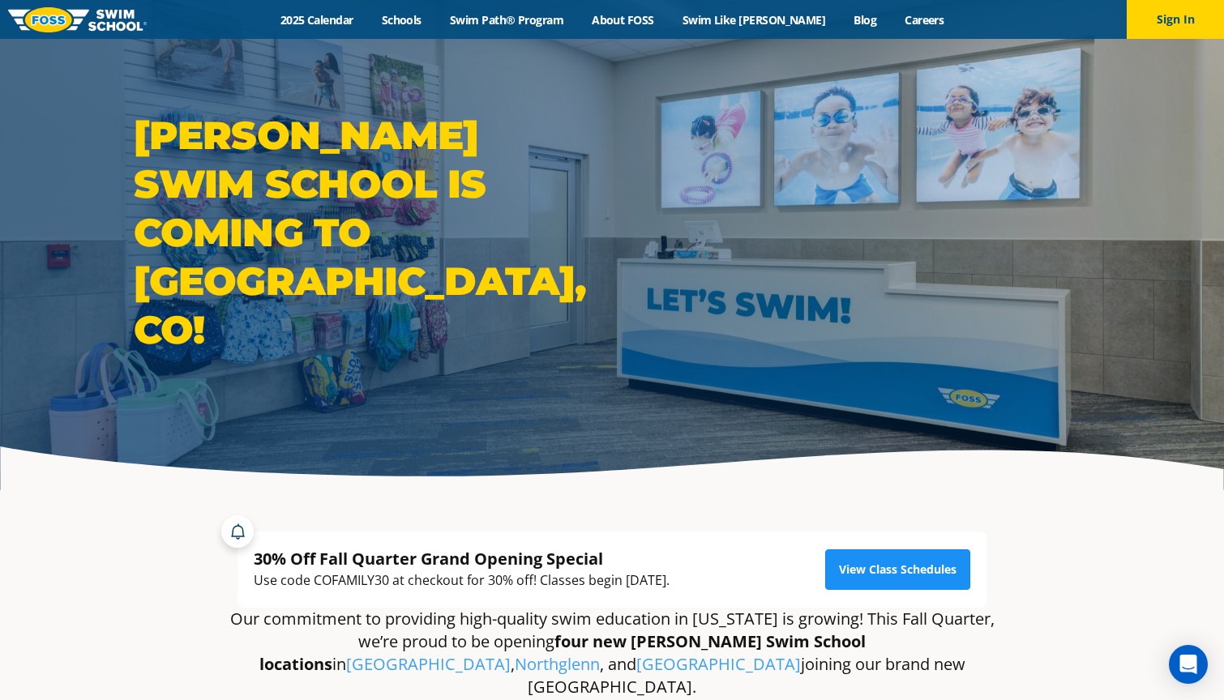
click at [924, 571] on link "View Class Schedules" at bounding box center [897, 570] width 145 height 41
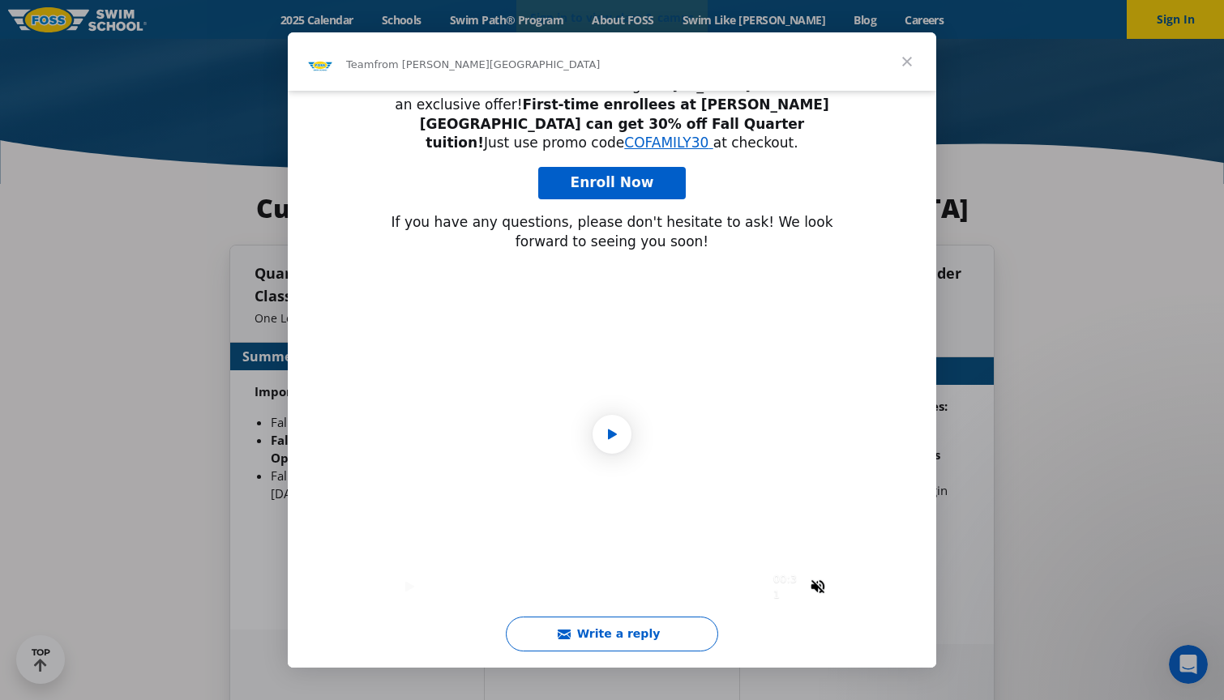
scroll to position [276, 0]
click at [644, 635] on button "Write a reply" at bounding box center [612, 634] width 212 height 35
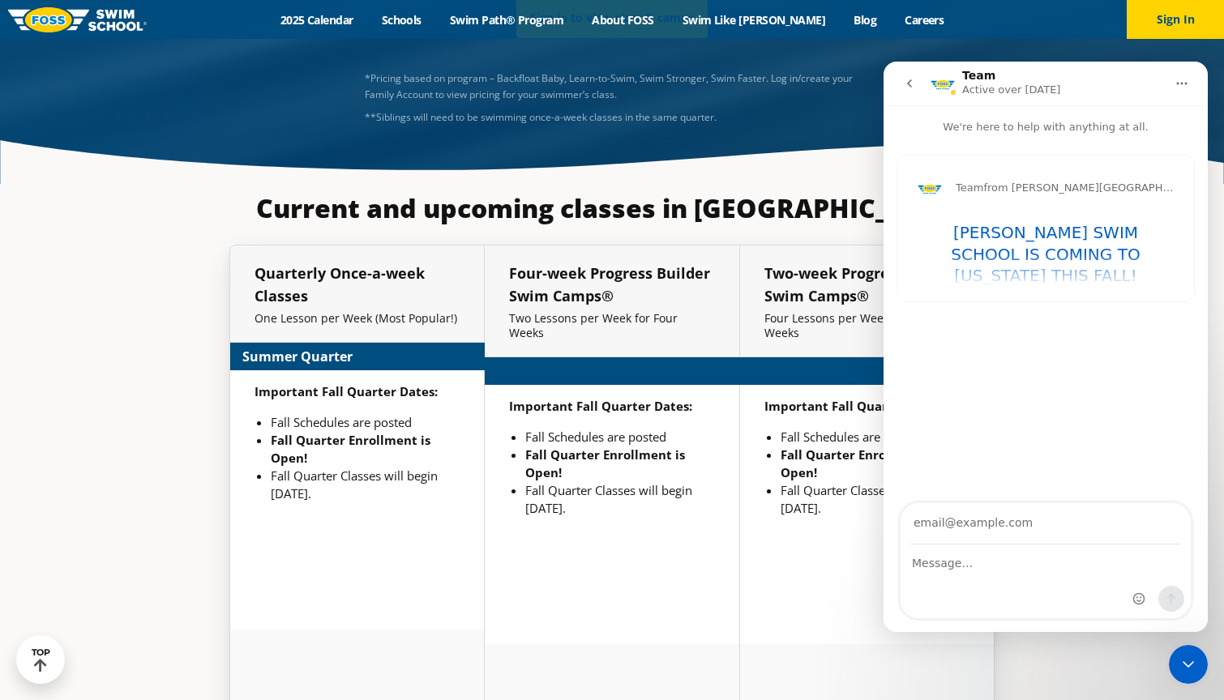
scroll to position [3252, 0]
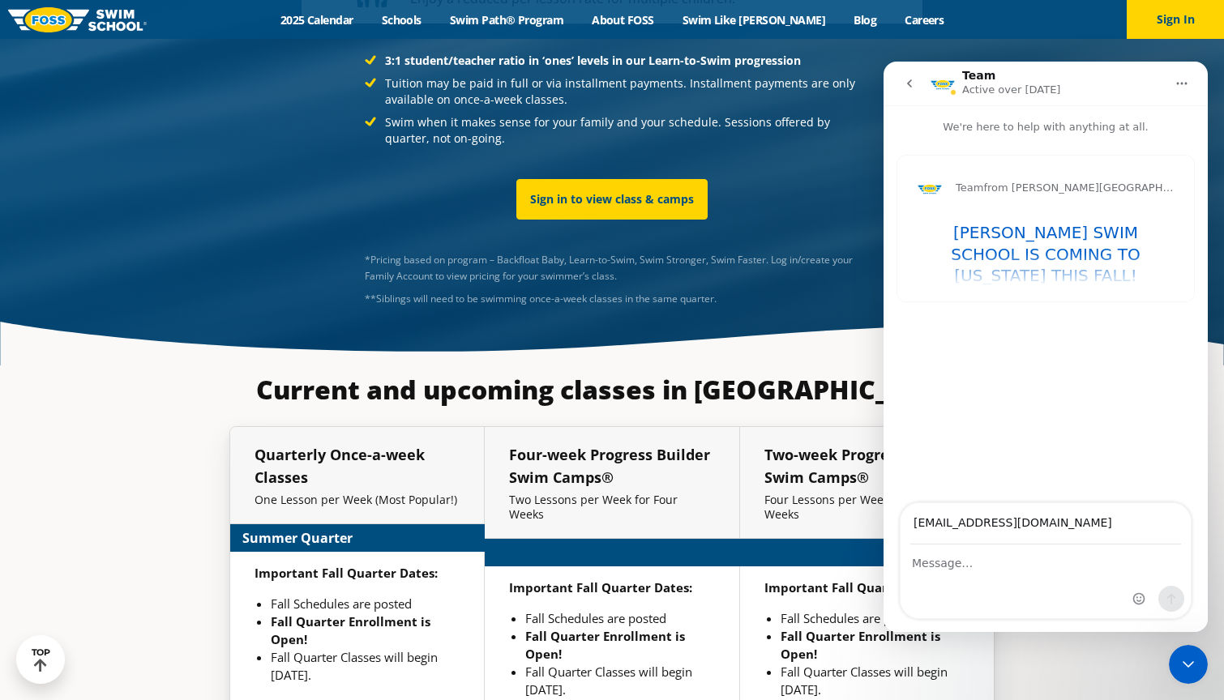
type input "[EMAIL_ADDRESS][DOMAIN_NAME]"
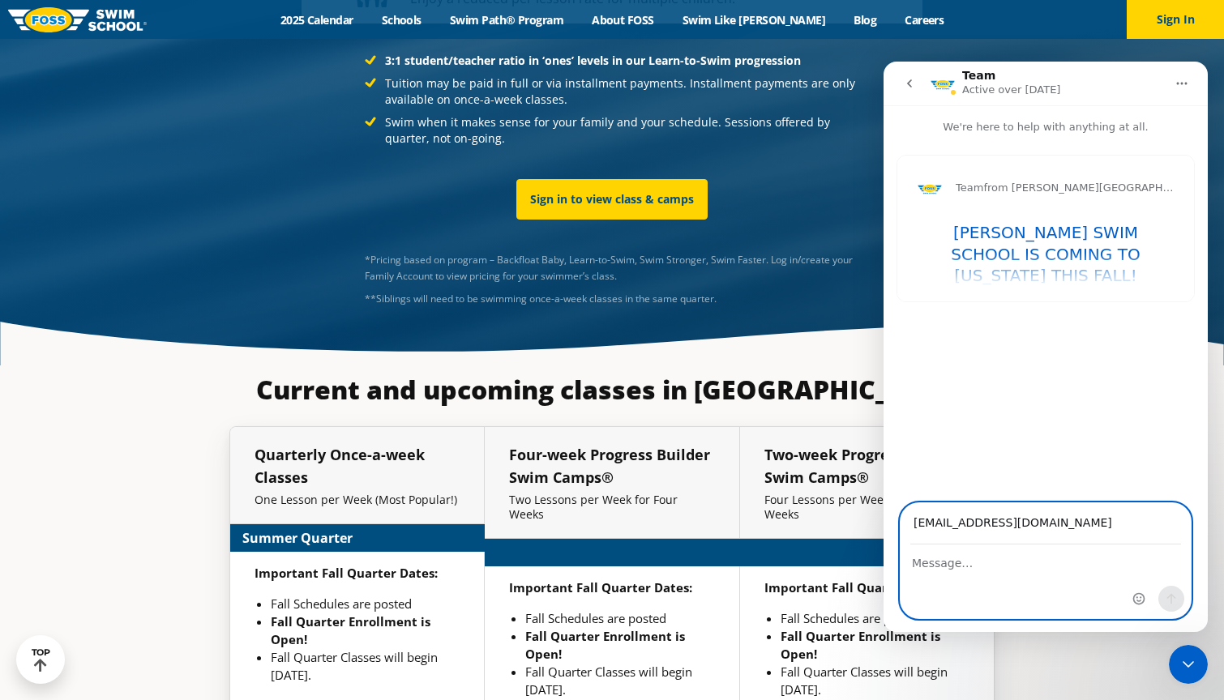
click at [932, 565] on textarea "Message…" at bounding box center [1046, 560] width 290 height 28
type textarea "Hi,"
type input "1577445"
type textarea "Hi,"
type input "2064725"
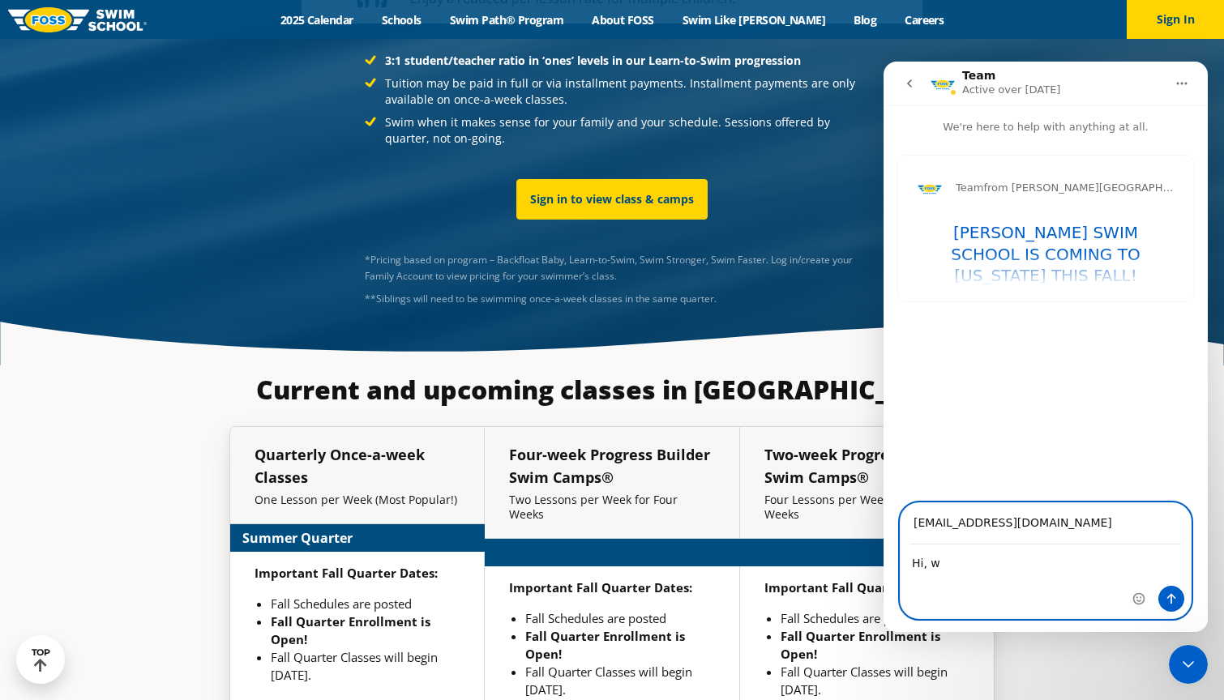
type textarea "Hi, we"
type input "2089762"
type textarea "Hi, we a"
type input "2139967"
type textarea "Hi, we are"
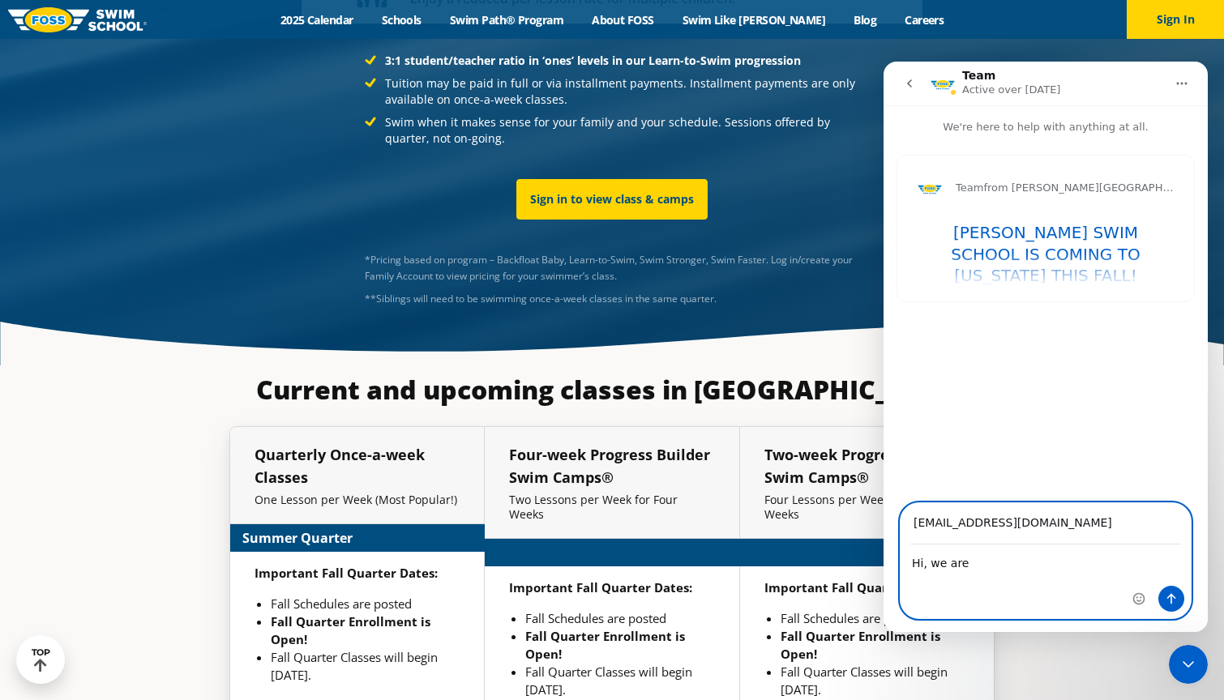
type input "2165611"
type textarea "Hi, we are"
type input "2240440"
type textarea "Hi, we are s"
type input "2266309"
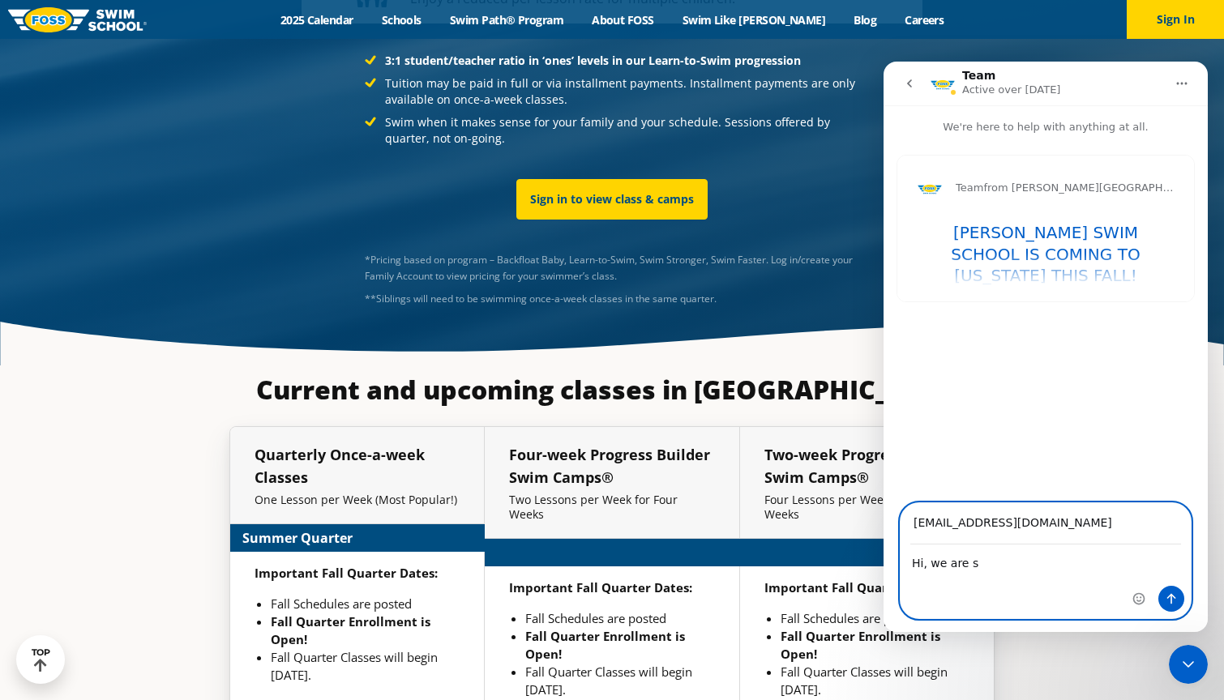
type textarea "Hi, we are st"
type input "2291300"
type textarea "Hi, we are sta"
type input "2316353"
type textarea "Hi, we are stay"
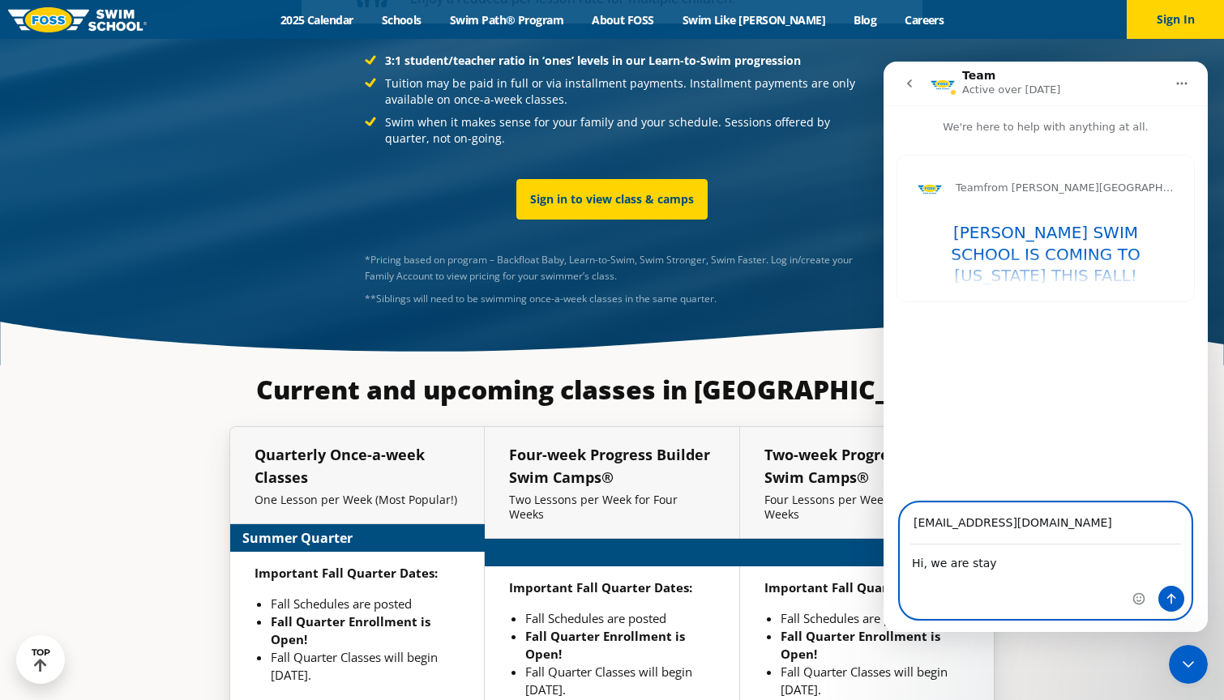
type input "2341609"
type textarea "Hi, we are stayin"
type input "2366971"
type textarea "Hi, we are staying"
type input "2441778"
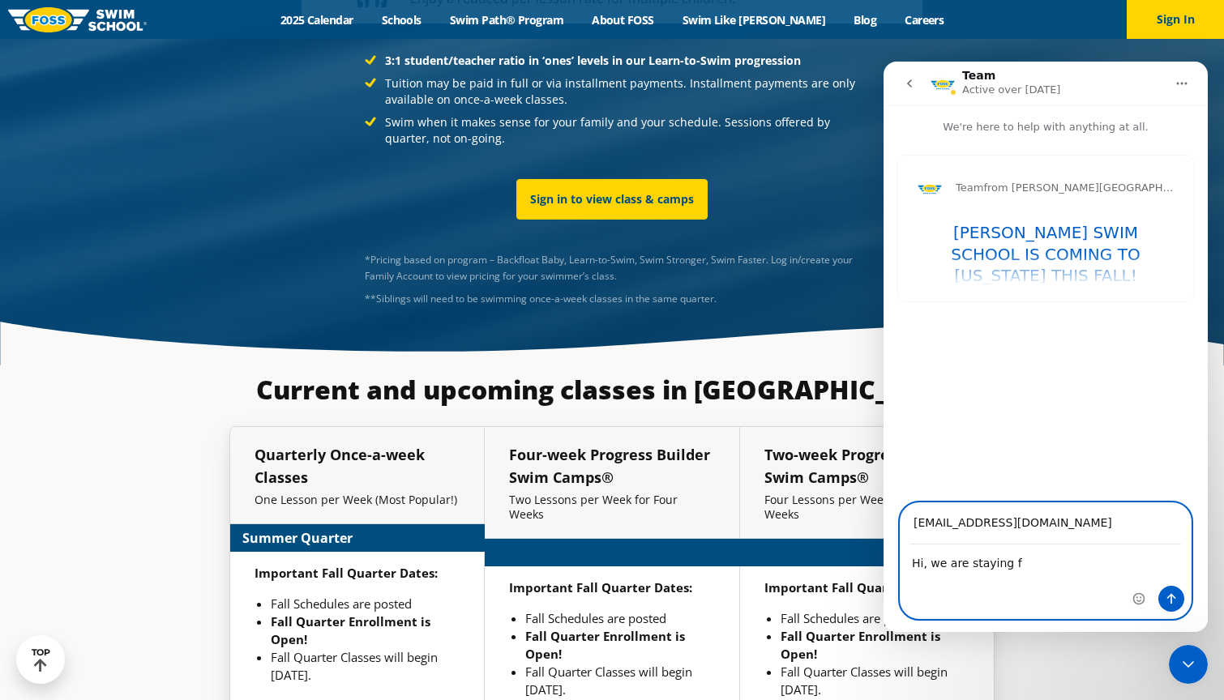
type textarea "Hi, we are staying fo"
type input "2466793"
type textarea "Hi, we are staying for"
type input "2491812"
type textarea "Hi, we are staying for a"
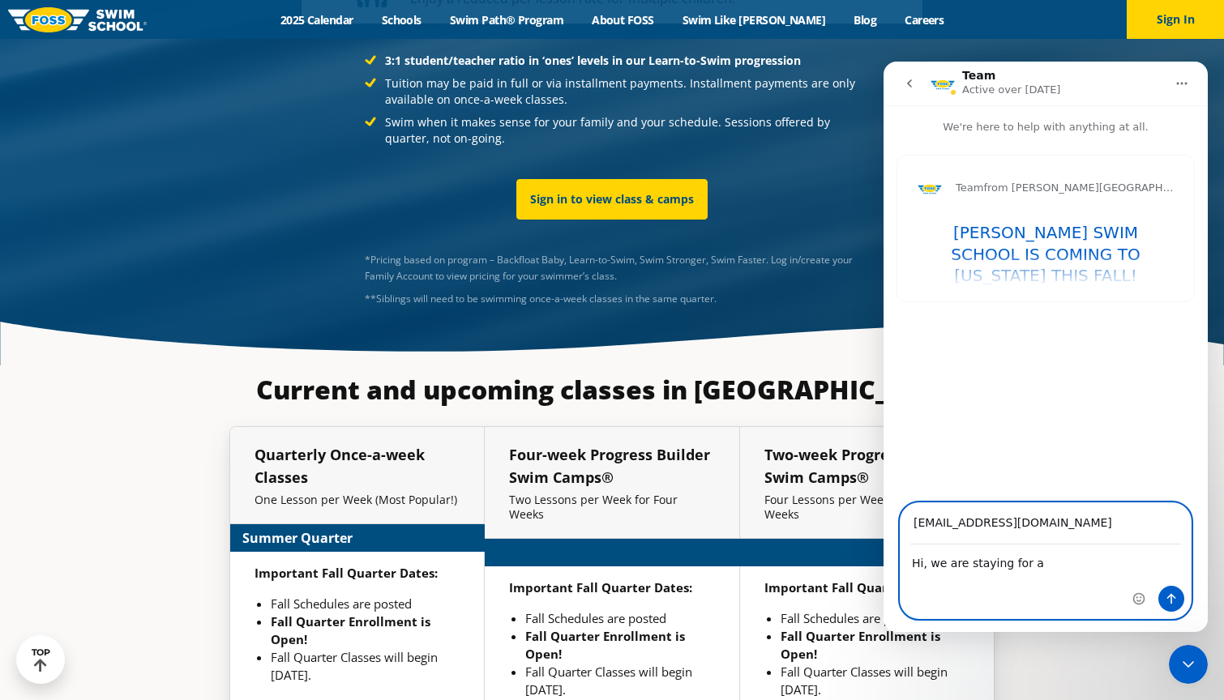
type input "2516819"
type textarea "Hi, we are staying for a w"
type input "2567657"
type textarea "Hi, we are staying for a wee"
type input "2592685"
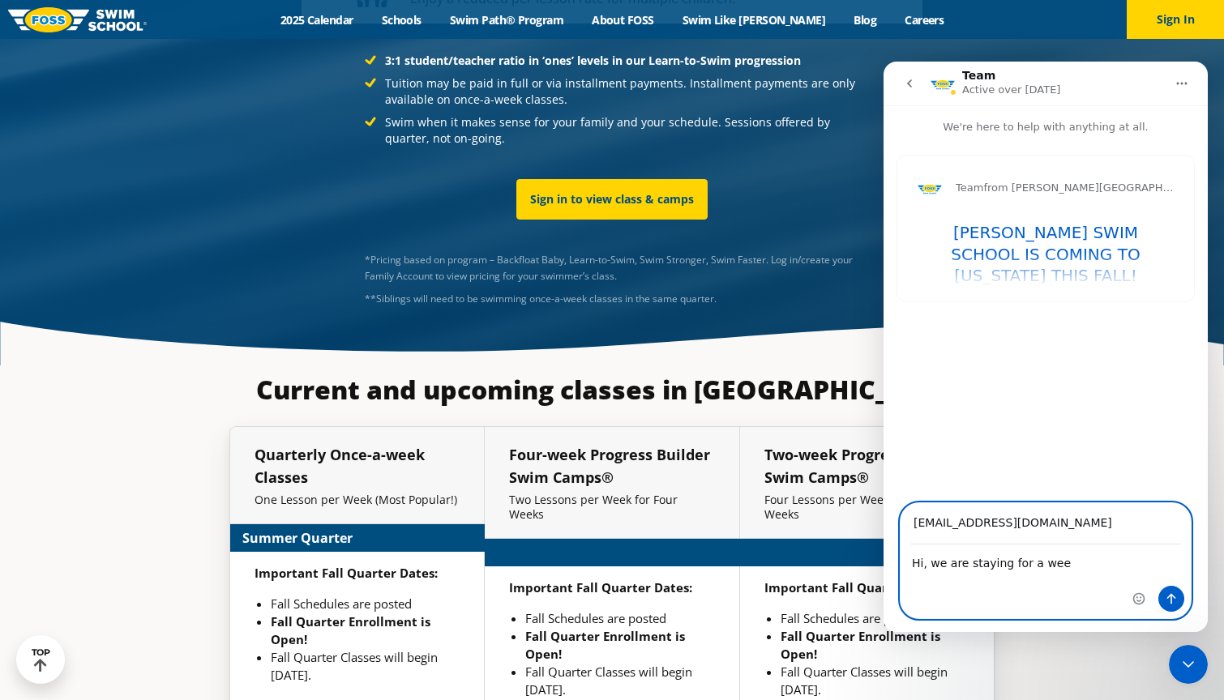
type textarea "Hi, we are staying for a week"
type input "2617754"
type textarea "Hi, we are staying for a week"
type input "2719459"
type textarea "Hi, we are staying for a week a"
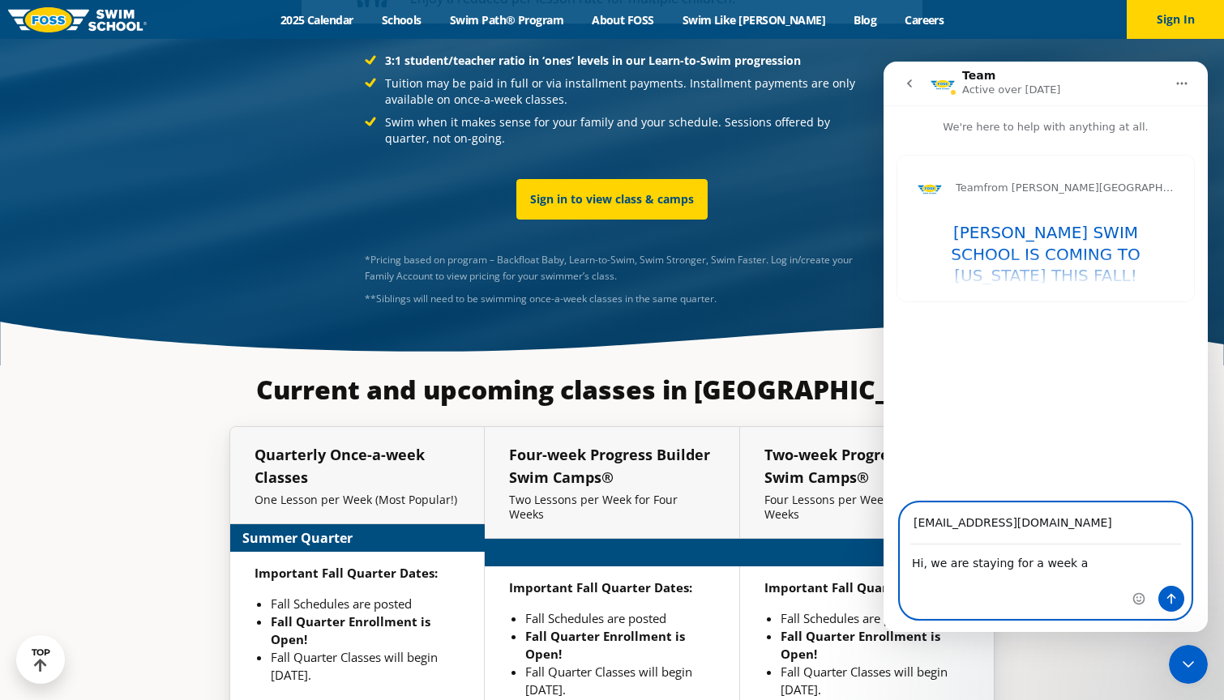
type input "2744528"
type textarea "Hi, we are staying for a week ac"
type input "2769576"
type textarea "Hi, we are staying for a week acr"
type input "2794671"
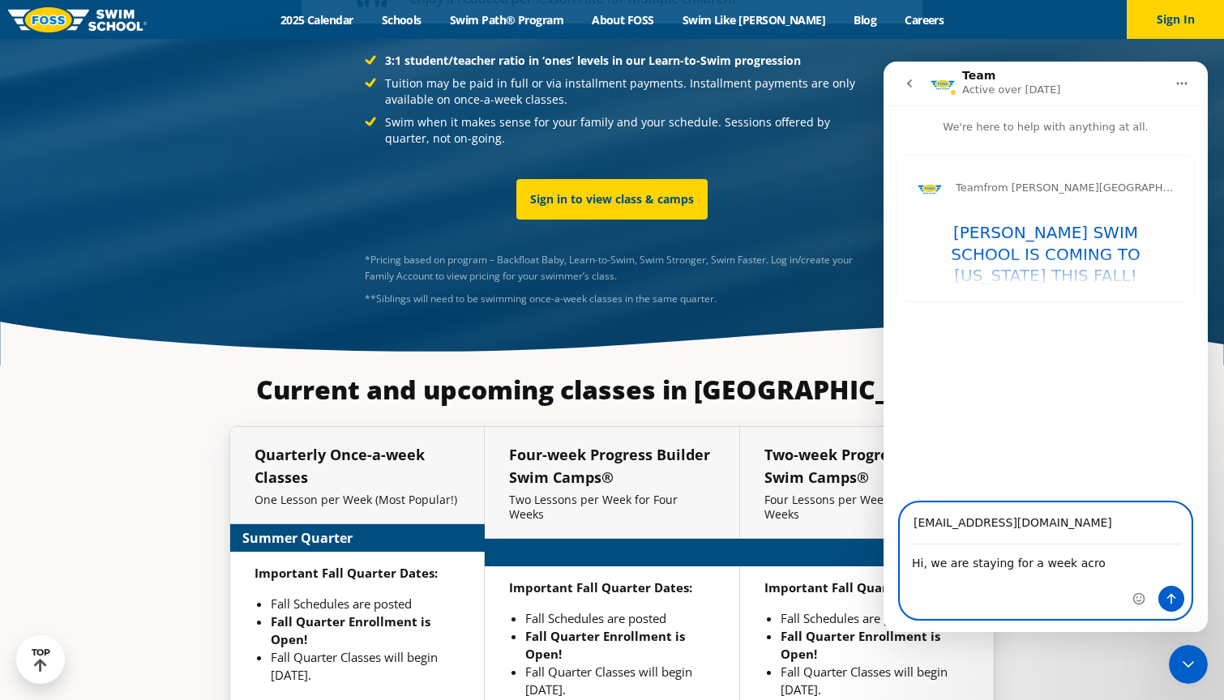
type textarea "Hi, we are staying for a week acros"
type input "2819763"
type textarea "Hi, we are staying for a week across"
type input "2870374"
type textarea "Hi, we are staying for a week across th"
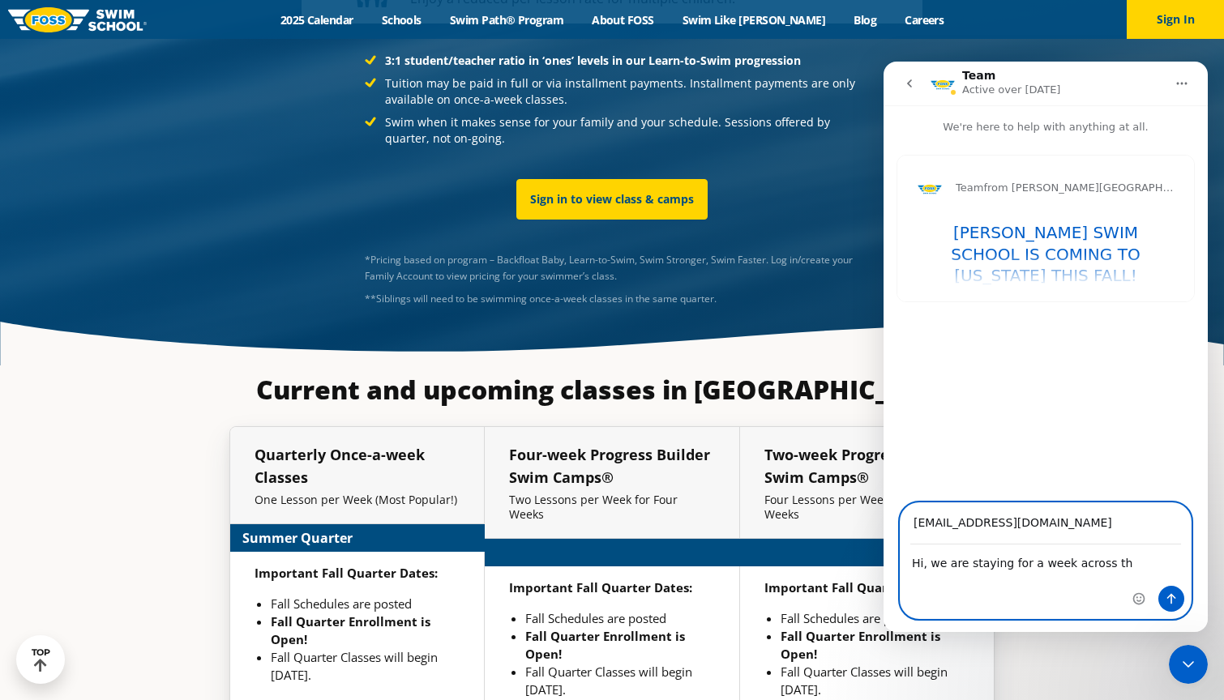
type input "2895367"
type textarea "Hi, we are staying for a week across the"
type input "2946151"
type textarea "Hi, we are staying for a week across the s"
type input "2971202"
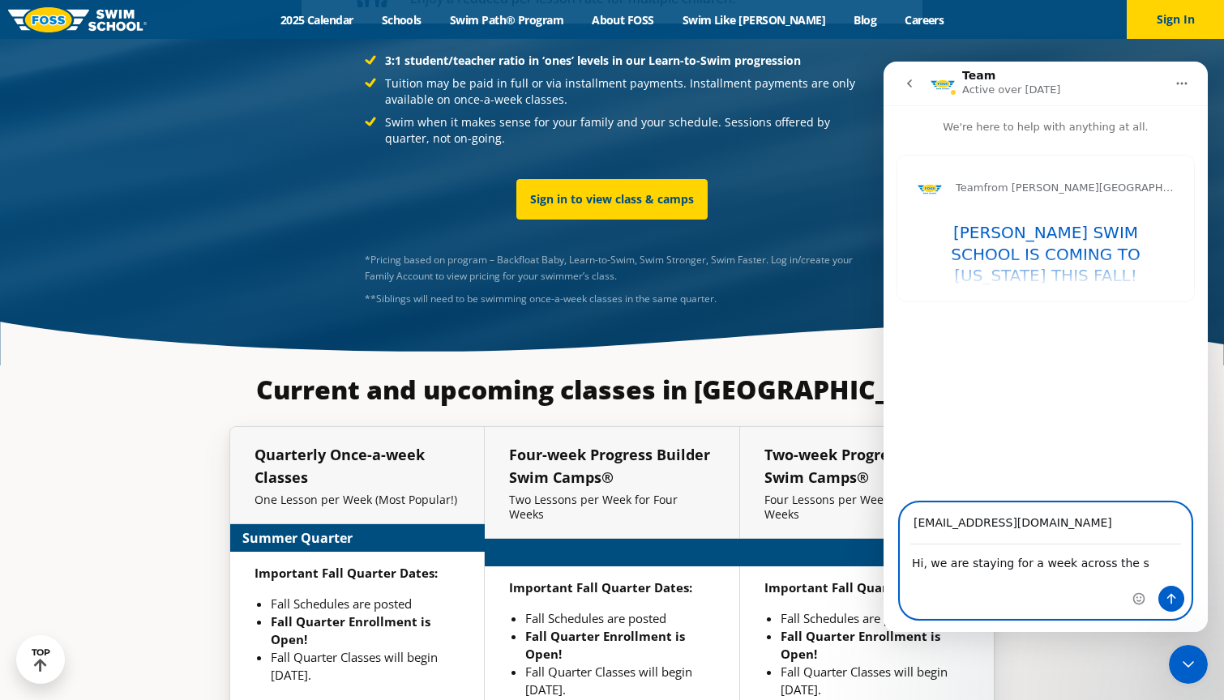
type textarea "Hi, we are staying for a week across the st"
type input "3007171"
type textarea "Hi, we are staying for a week across the street from you. is there a every day …"
click at [1171, 589] on button "Send a message…" at bounding box center [1171, 599] width 26 height 26
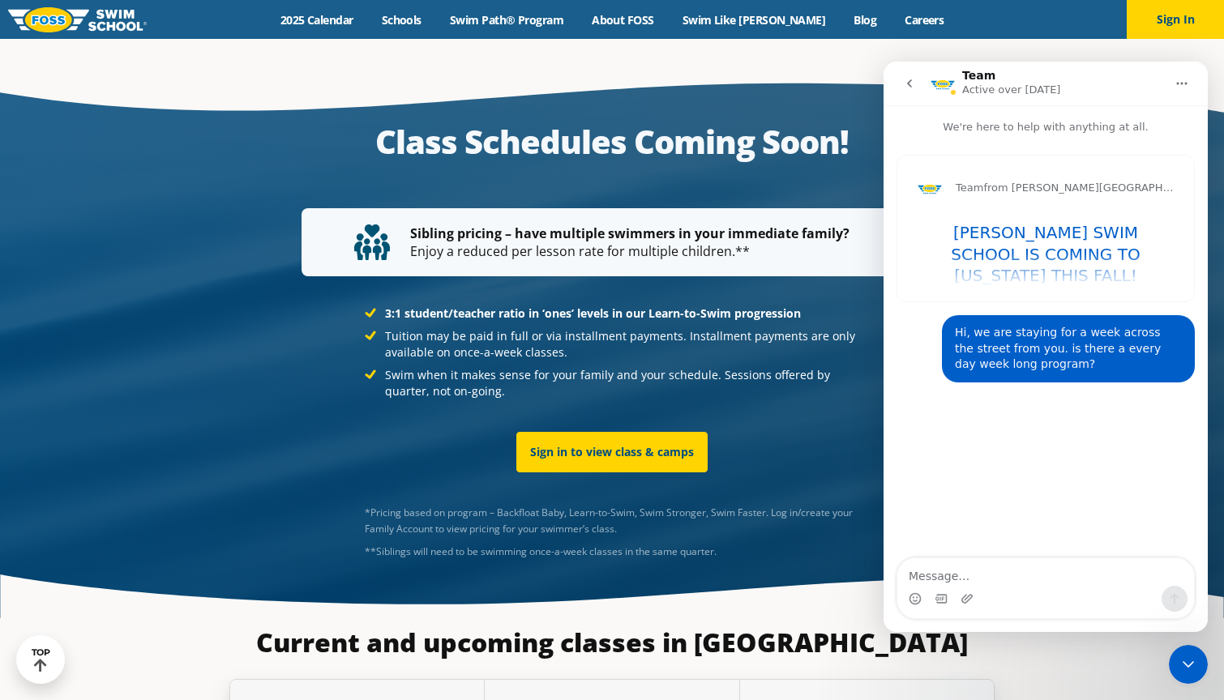
scroll to position [2873, 0]
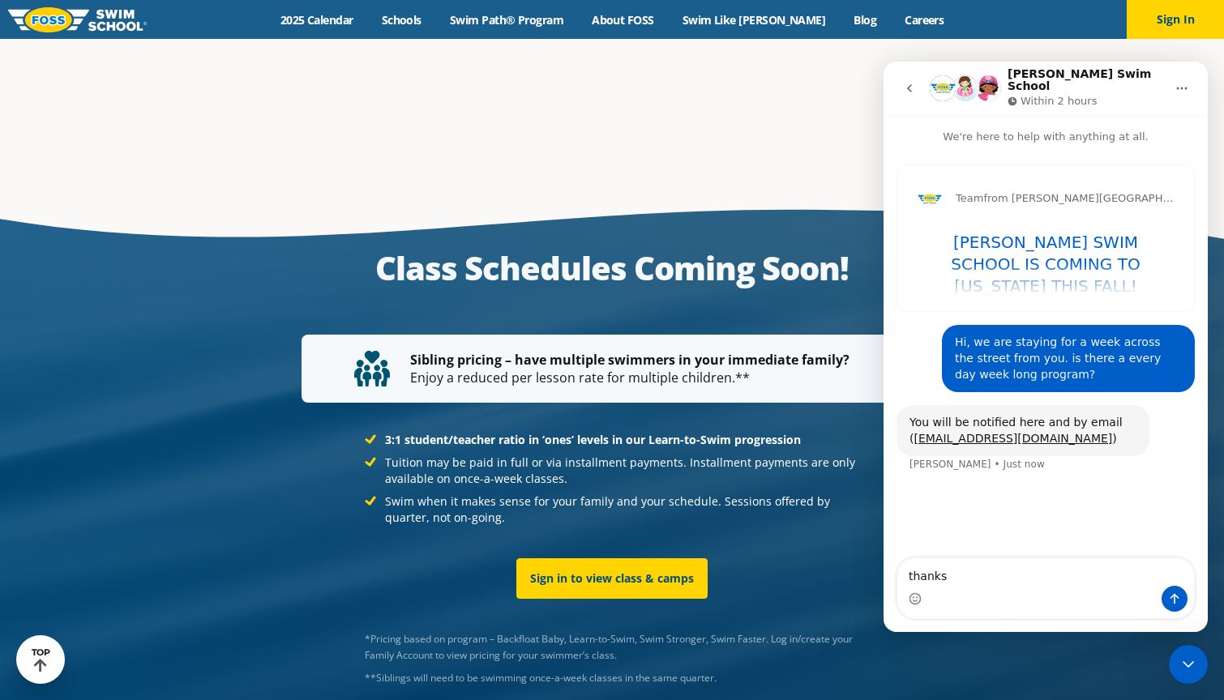
type textarea "thanks"
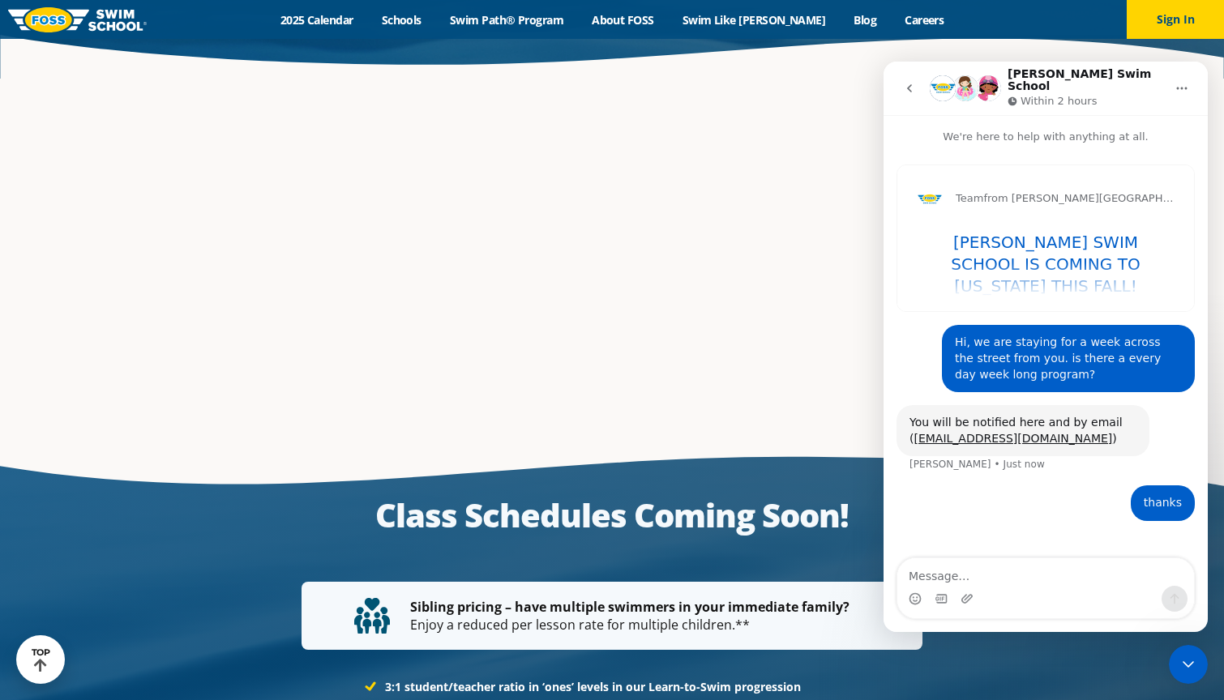
scroll to position [2620, 0]
